Goal: Information Seeking & Learning: Understand process/instructions

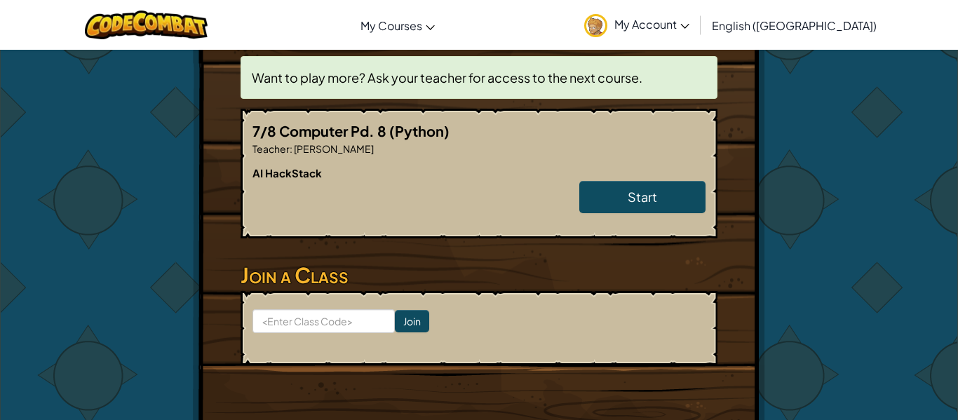
scroll to position [279, 0]
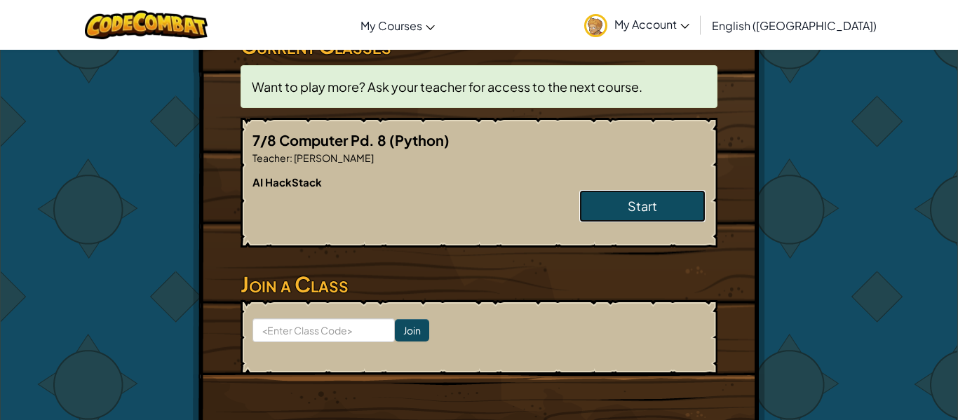
click at [627, 190] on link "Start" at bounding box center [643, 206] width 126 height 32
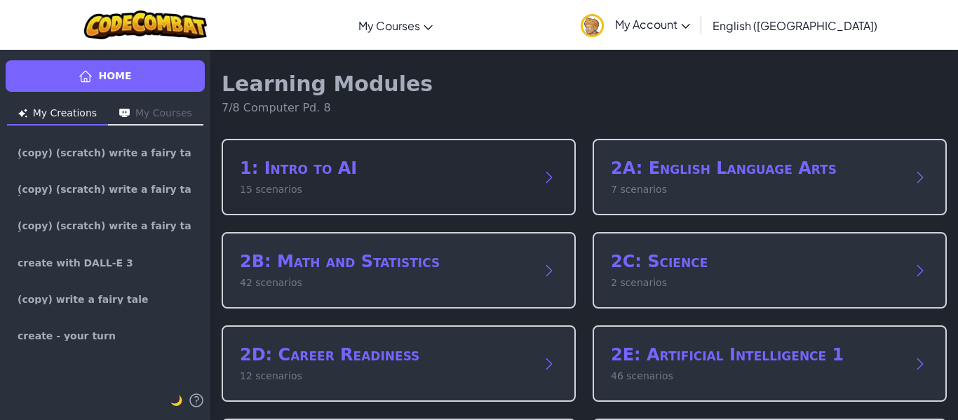
click at [350, 208] on div "1: Intro to AI 15 scenarios" at bounding box center [399, 177] width 354 height 76
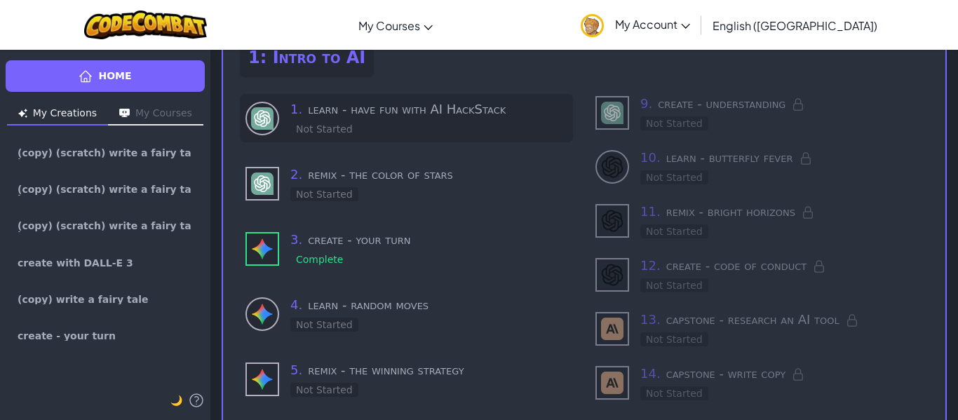
scroll to position [104, 0]
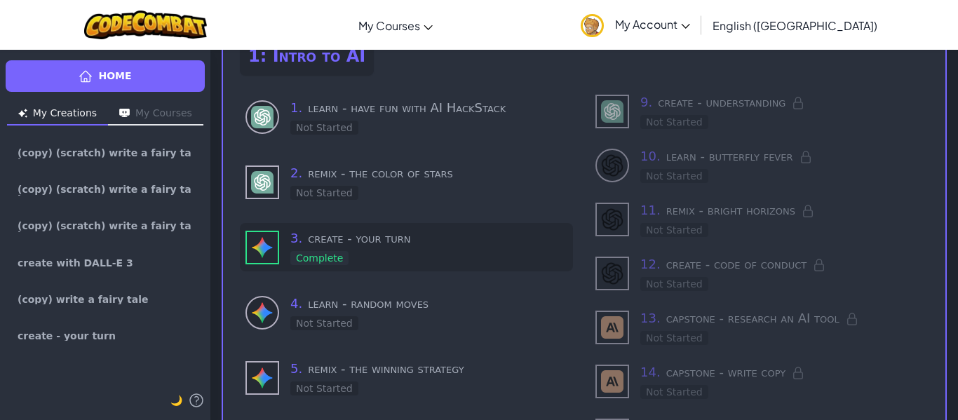
click at [333, 223] on div "3 . create - your turn Complete" at bounding box center [406, 247] width 333 height 48
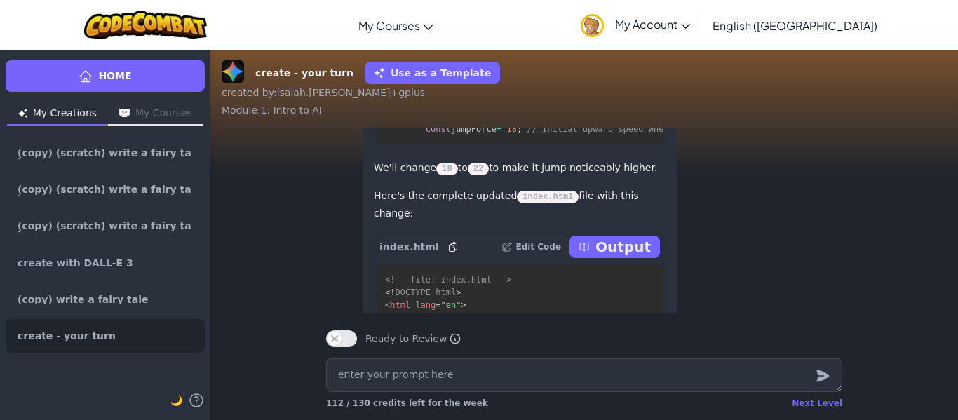
scroll to position [-343, 0]
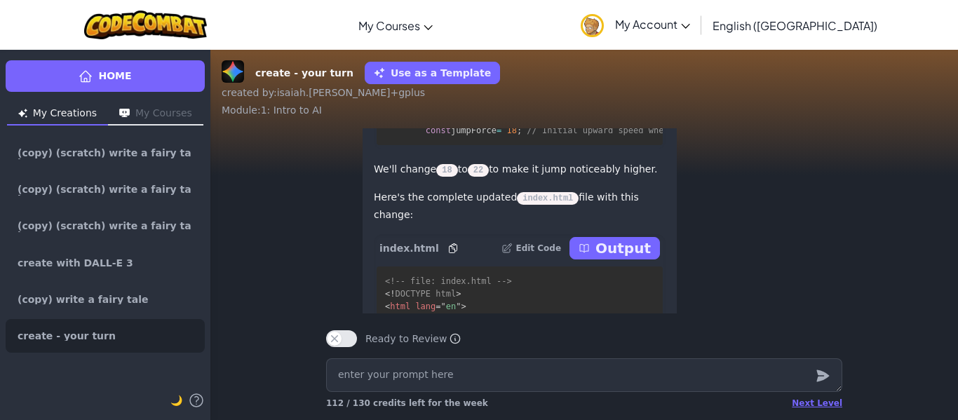
click at [615, 258] on p "Output" at bounding box center [623, 249] width 55 height 20
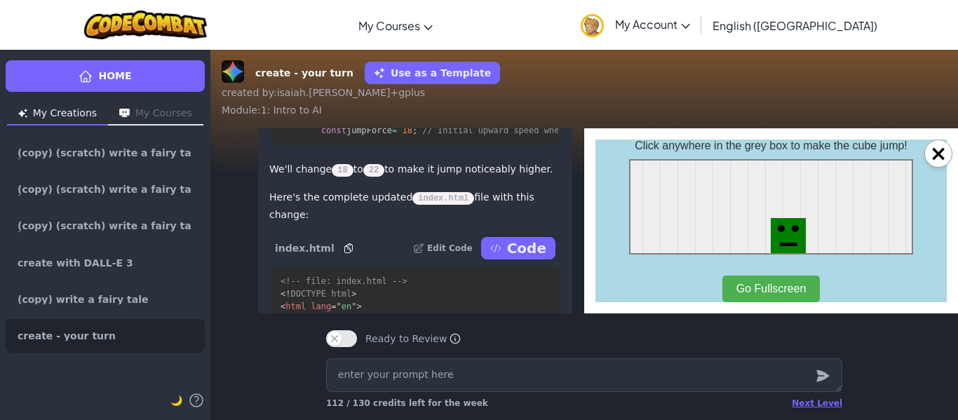
scroll to position [0, 0]
click at [671, 250] on div "GAME OVER! Click to Restart" at bounding box center [771, 206] width 284 height 95
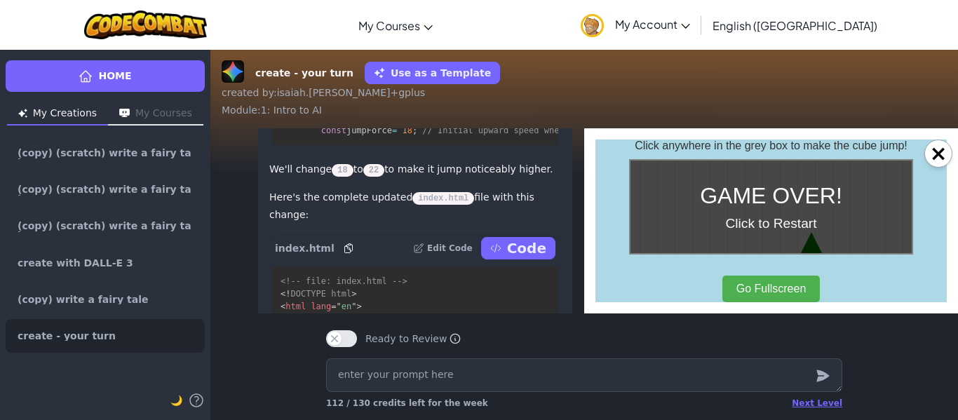
click at [674, 251] on div "GAME OVER! Click to Restart" at bounding box center [771, 207] width 281 height 93
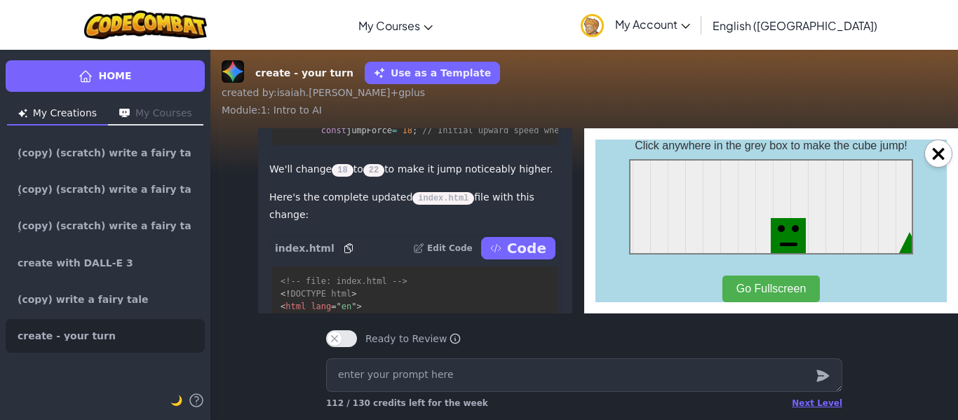
click at [673, 250] on div "GAME OVER! Click to Restart" at bounding box center [771, 206] width 284 height 95
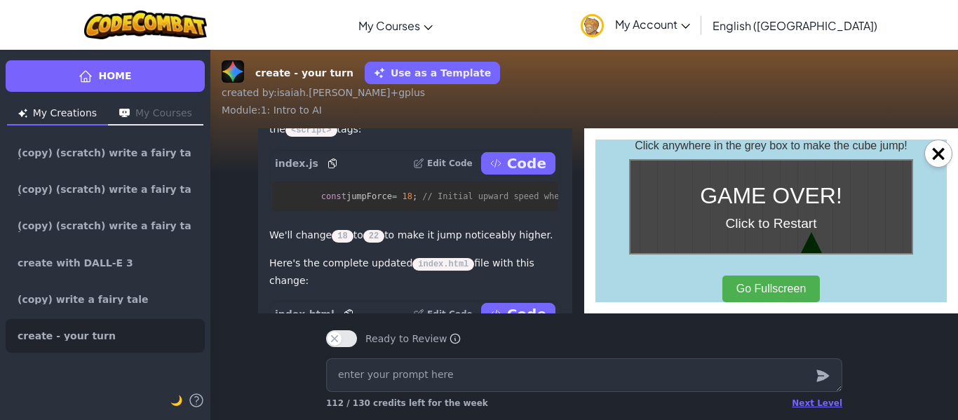
scroll to position [-415, 0]
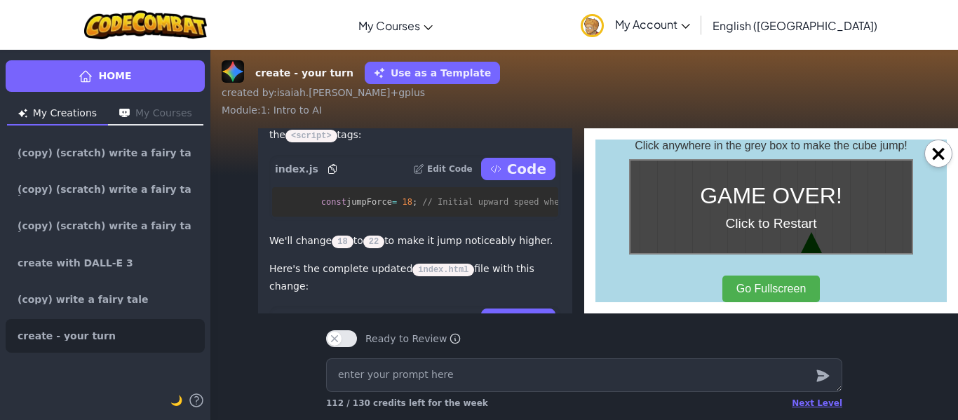
click at [507, 180] on button "Code" at bounding box center [518, 169] width 74 height 22
click at [509, 179] on p "Code" at bounding box center [526, 169] width 39 height 20
click at [523, 179] on p "Code" at bounding box center [526, 169] width 39 height 20
click at [528, 179] on p "Code" at bounding box center [526, 169] width 39 height 20
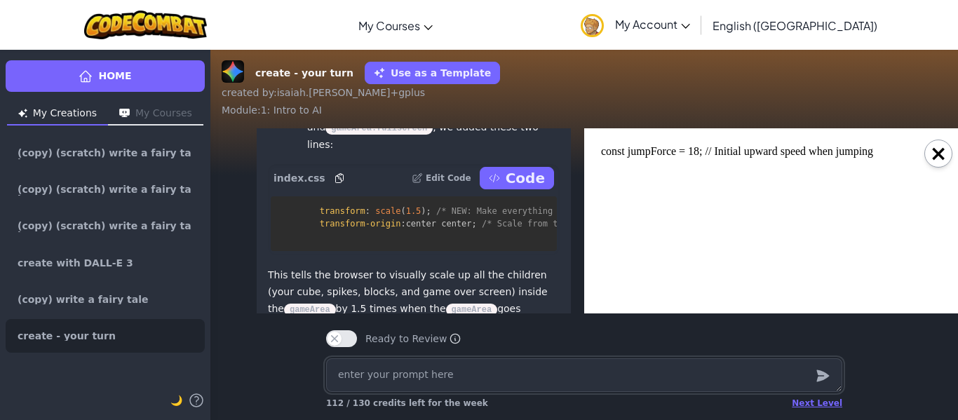
scroll to position [-2584, 0]
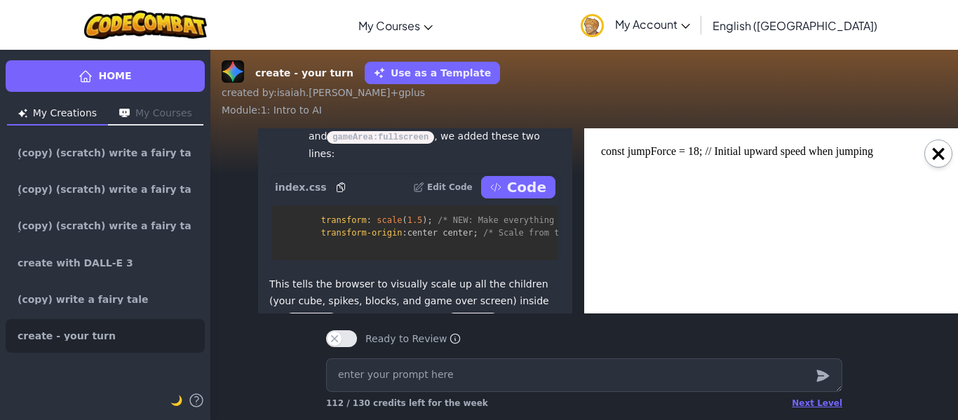
click at [528, 197] on p "Code" at bounding box center [526, 188] width 39 height 20
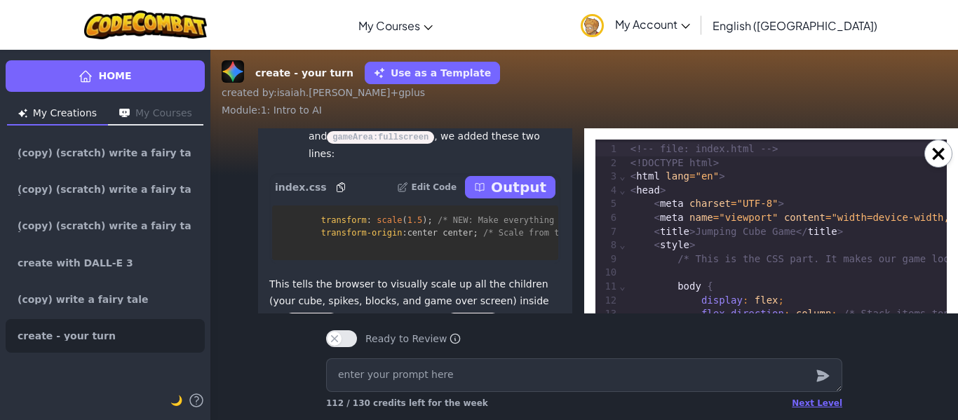
click at [539, 197] on p "Output" at bounding box center [518, 188] width 55 height 20
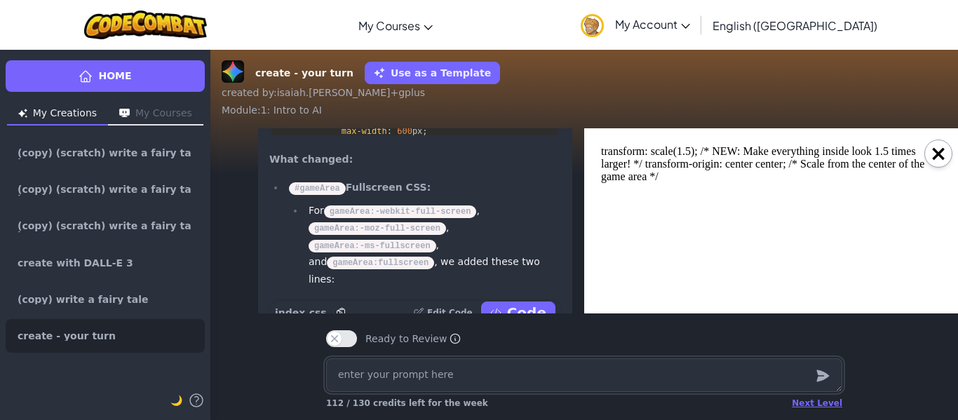
scroll to position [-2733, 0]
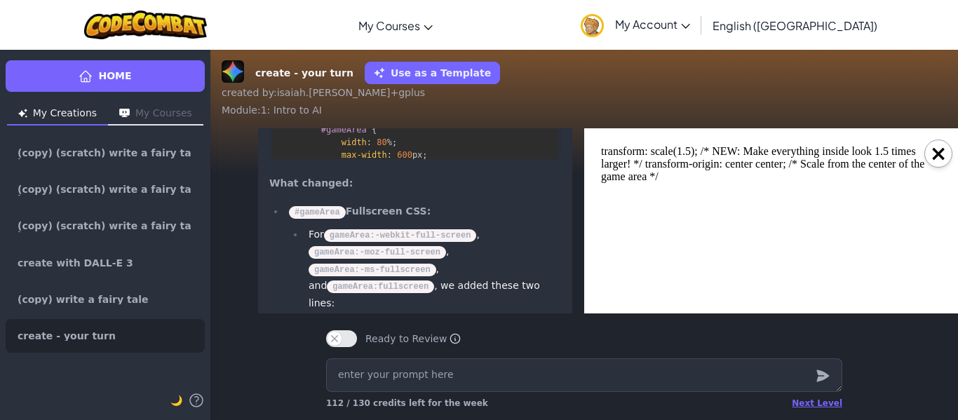
click at [511, 62] on button "Code" at bounding box center [518, 51] width 74 height 22
click at [511, 61] on p "Code" at bounding box center [526, 51] width 39 height 20
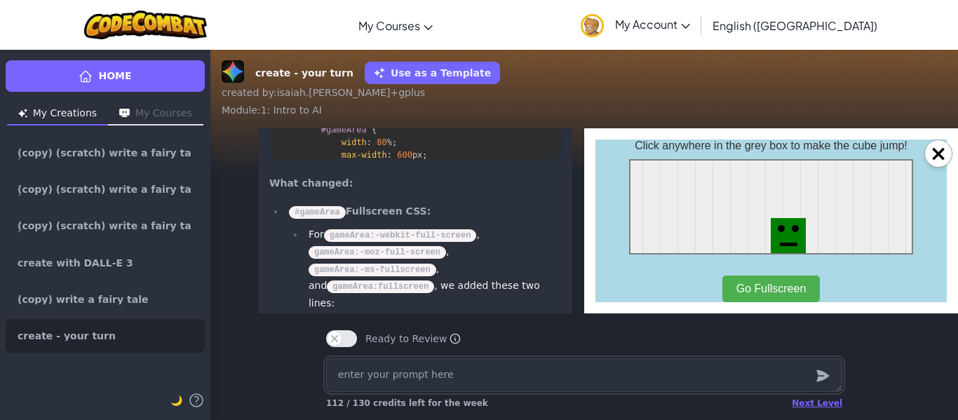
scroll to position [0, 0]
click at [716, 203] on div "GAME OVER! Click to Restart" at bounding box center [771, 206] width 284 height 95
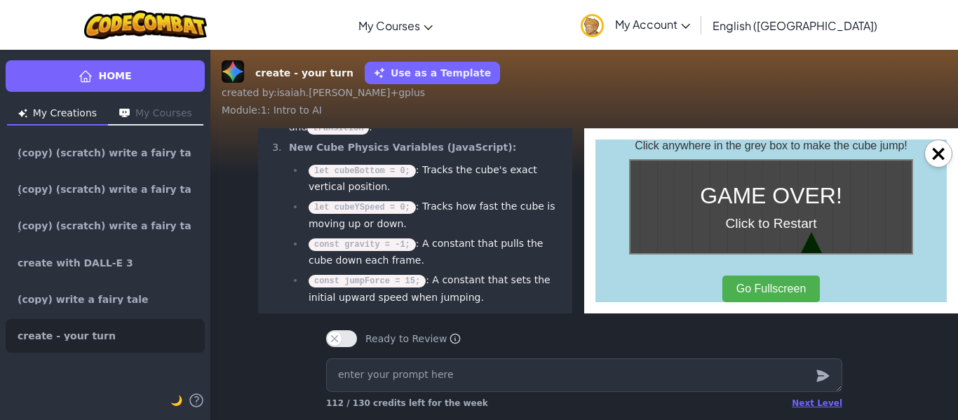
scroll to position [-5670, 0]
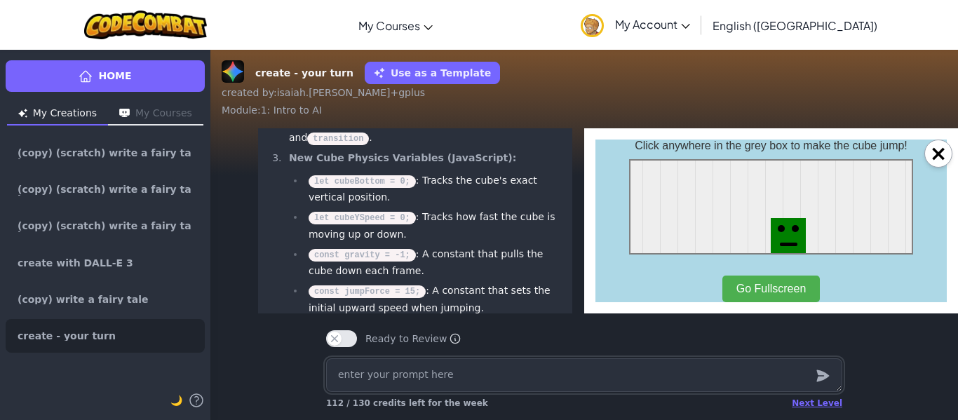
scroll to position [0, 0]
click at [694, 218] on div "GAME OVER! Click to Restart" at bounding box center [771, 206] width 284 height 95
click at [735, 210] on div "GAME OVER! Click to Restart" at bounding box center [771, 206] width 284 height 95
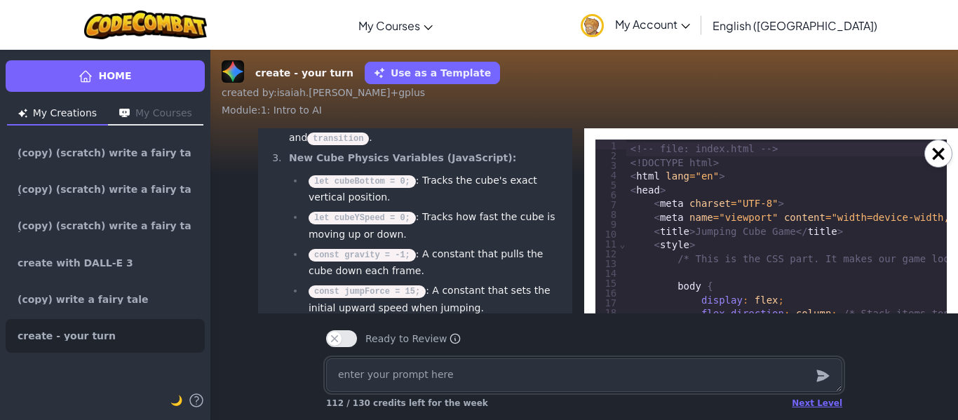
type textarea "x"
drag, startPoint x: 615, startPoint y: 156, endPoint x: 856, endPoint y: 239, distance: 254.5
click at [787, 190] on div "< head >" at bounding box center [878, 191] width 502 height 14
click at [785, 155] on div "<!-- file: index.html -->" at bounding box center [878, 149] width 502 height 14
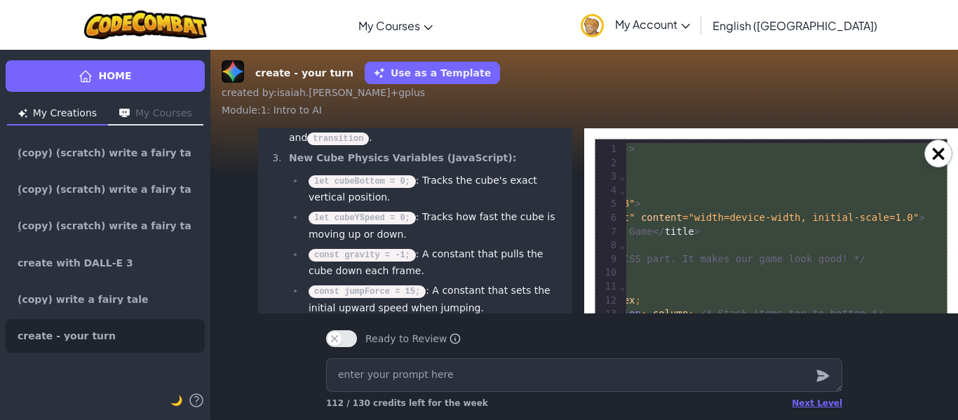
scroll to position [0, 166]
drag, startPoint x: 629, startPoint y: 147, endPoint x: 930, endPoint y: 382, distance: 381.5
click at [931, 394] on div "create - your turn Use as a Template created by : [PERSON_NAME].[PERSON_NAME]+g…" at bounding box center [585, 234] width 748 height 371
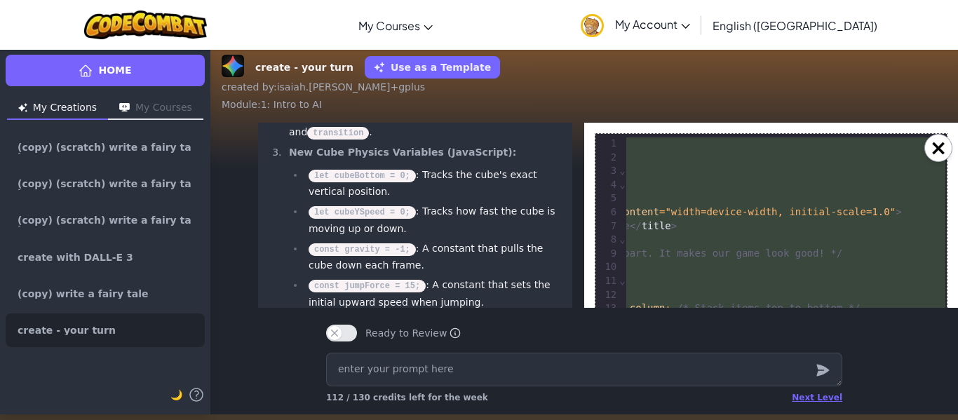
scroll to position [7, 0]
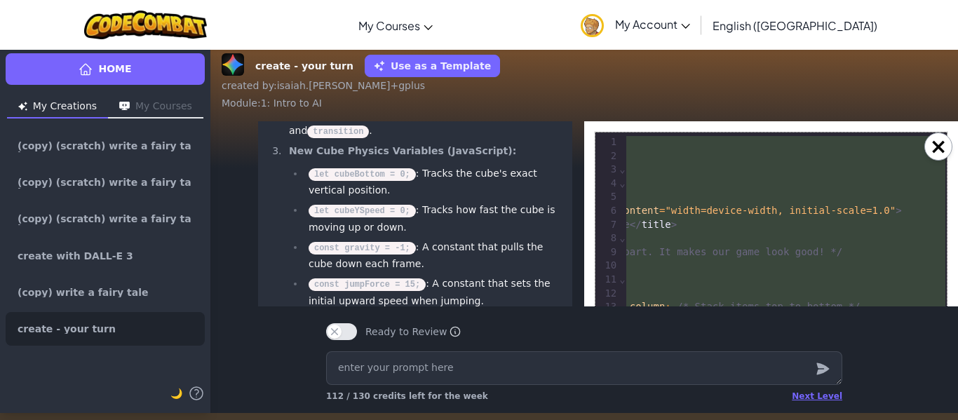
copy div "<!-- file: index.html --> <!DOCTYPE html> < html lang = "en" > < head > < meta …"
